Goal: Information Seeking & Learning: Learn about a topic

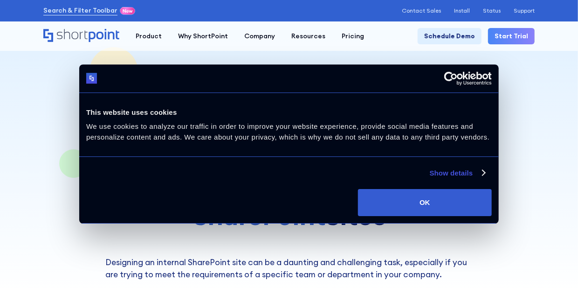
click at [531, 155] on div at bounding box center [289, 196] width 499 height 393
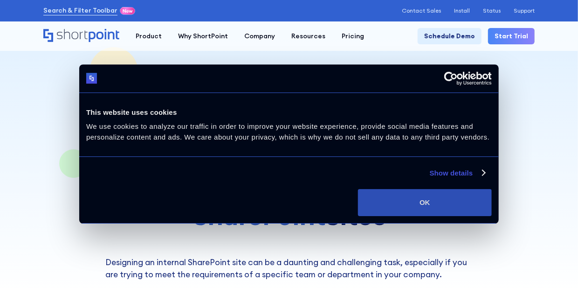
click at [448, 196] on button "OK" at bounding box center [425, 202] width 134 height 27
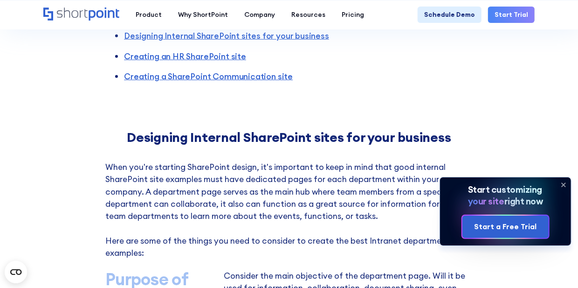
scroll to position [419, 0]
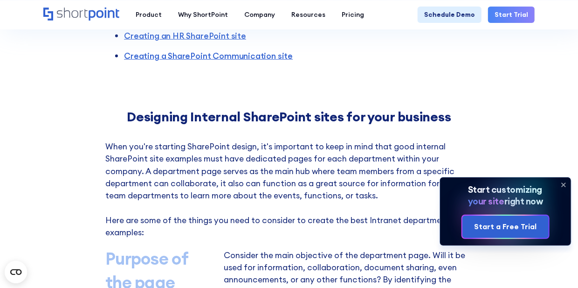
click at [564, 185] on icon at bounding box center [564, 185] width 4 height 4
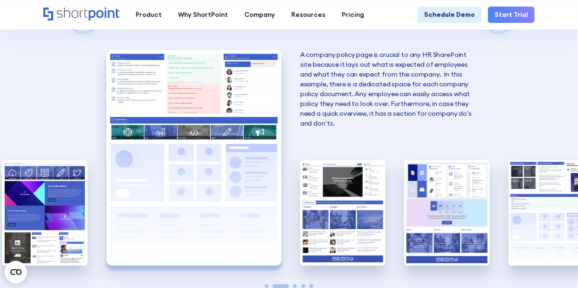
scroll to position [1491, 0]
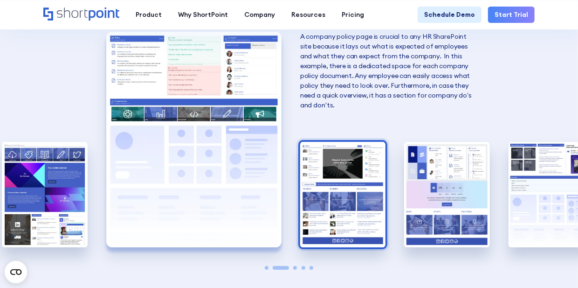
click at [352, 185] on img "3 / 5" at bounding box center [342, 194] width 85 height 105
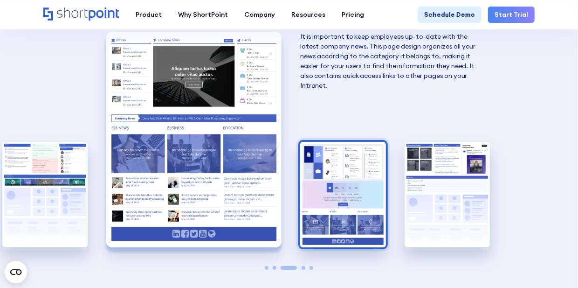
click at [357, 199] on img "4 / 5" at bounding box center [342, 194] width 85 height 105
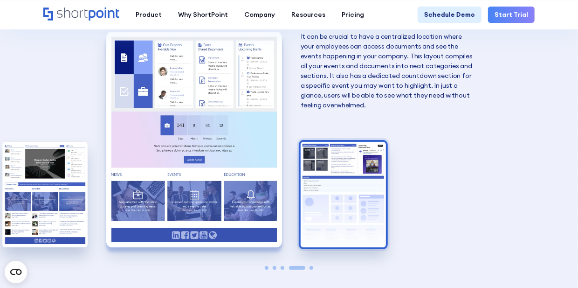
click at [359, 195] on img "5 / 5" at bounding box center [343, 194] width 85 height 105
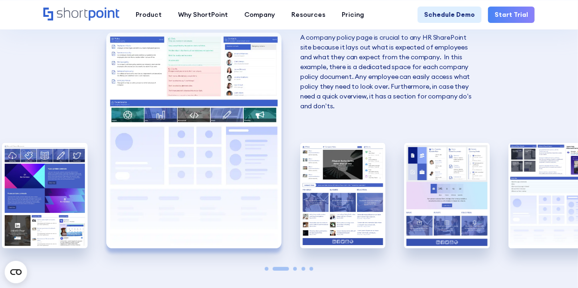
scroll to position [1398, 0]
